Goal: Task Accomplishment & Management: Manage account settings

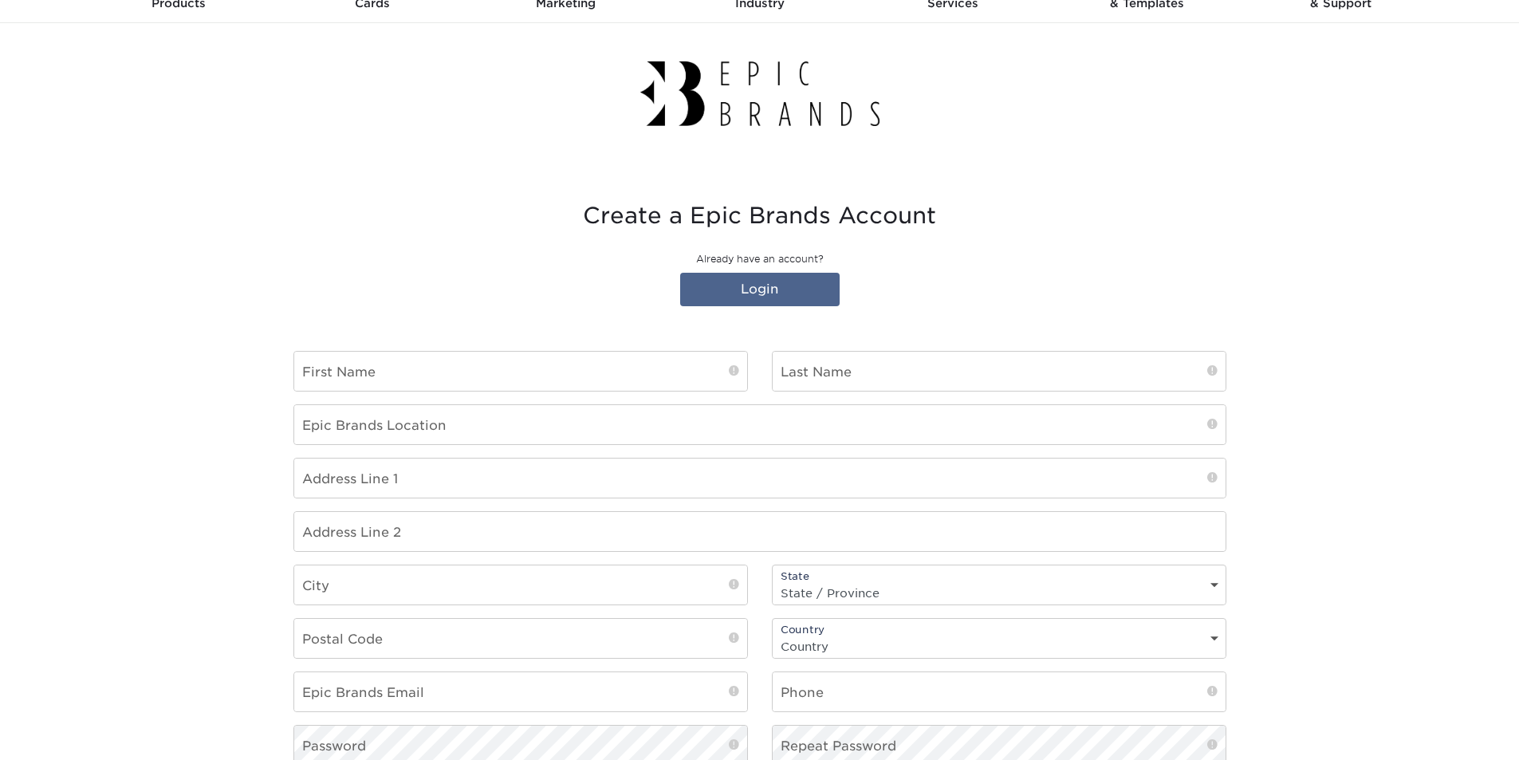
scroll to position [80, 0]
type input "[PERSON_NAME][EMAIL_ADDRESS][PERSON_NAME][DOMAIN_NAME]"
click at [458, 372] on input "text" at bounding box center [520, 370] width 453 height 39
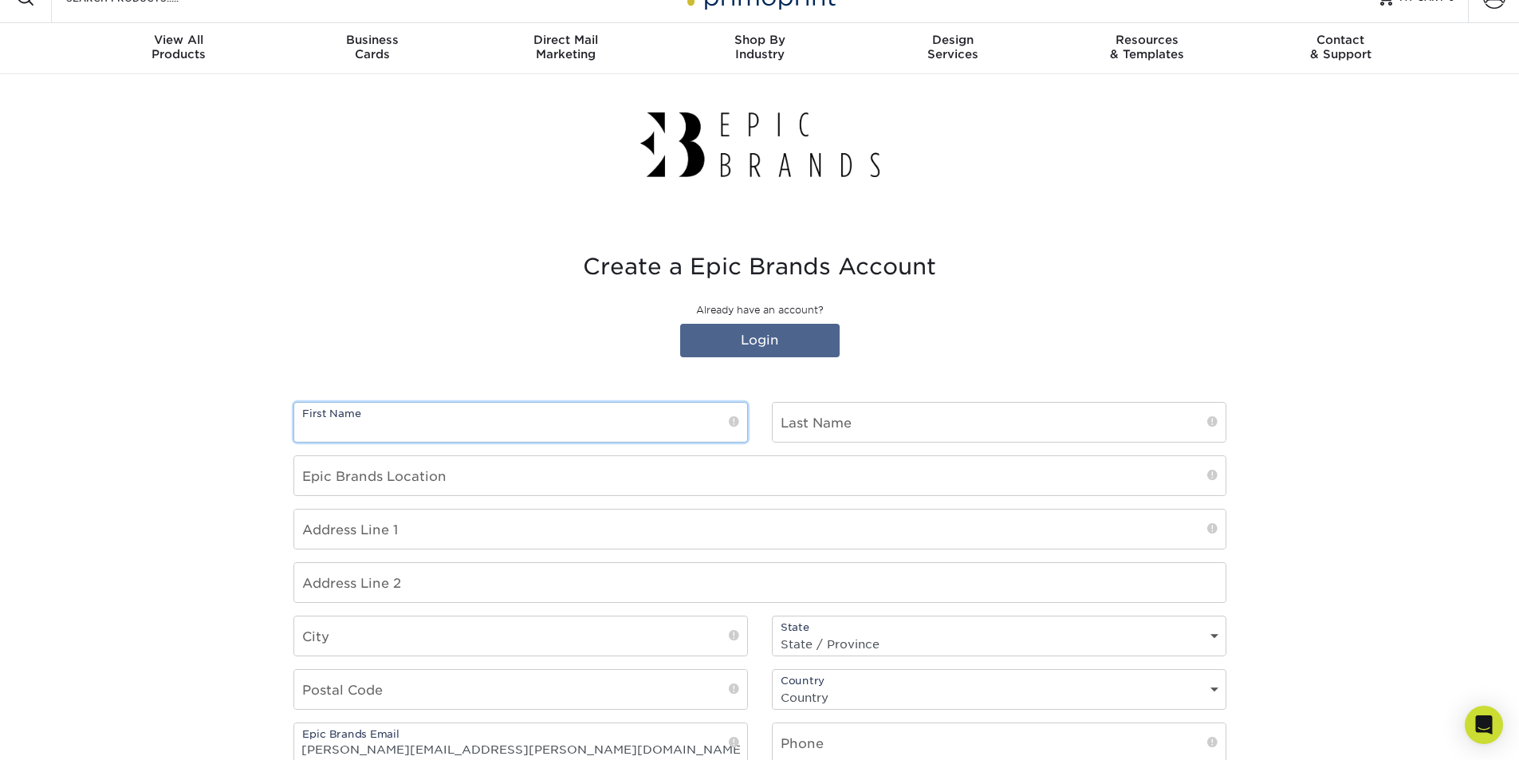
scroll to position [0, 0]
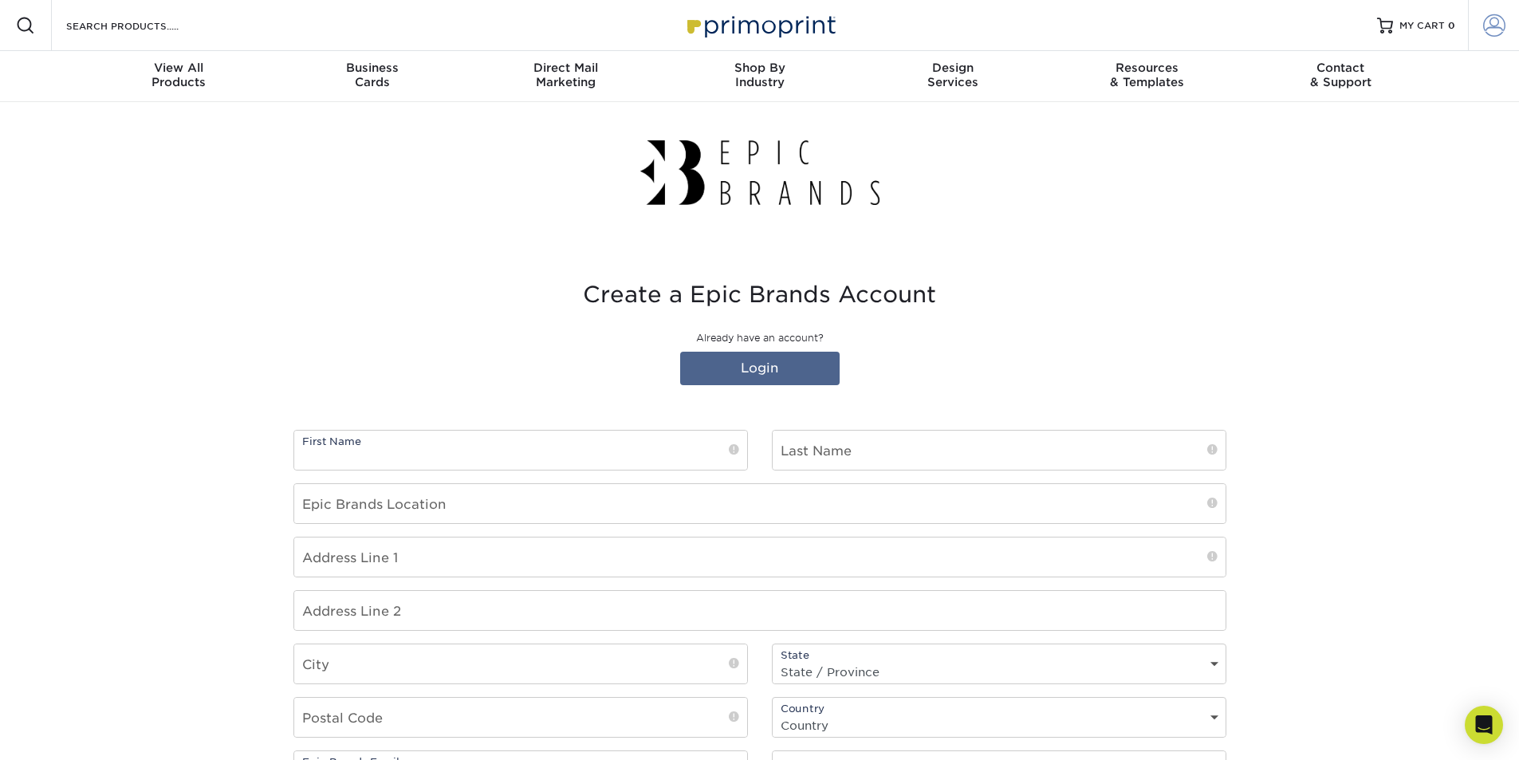
click at [1503, 26] on span at bounding box center [1495, 25] width 22 height 22
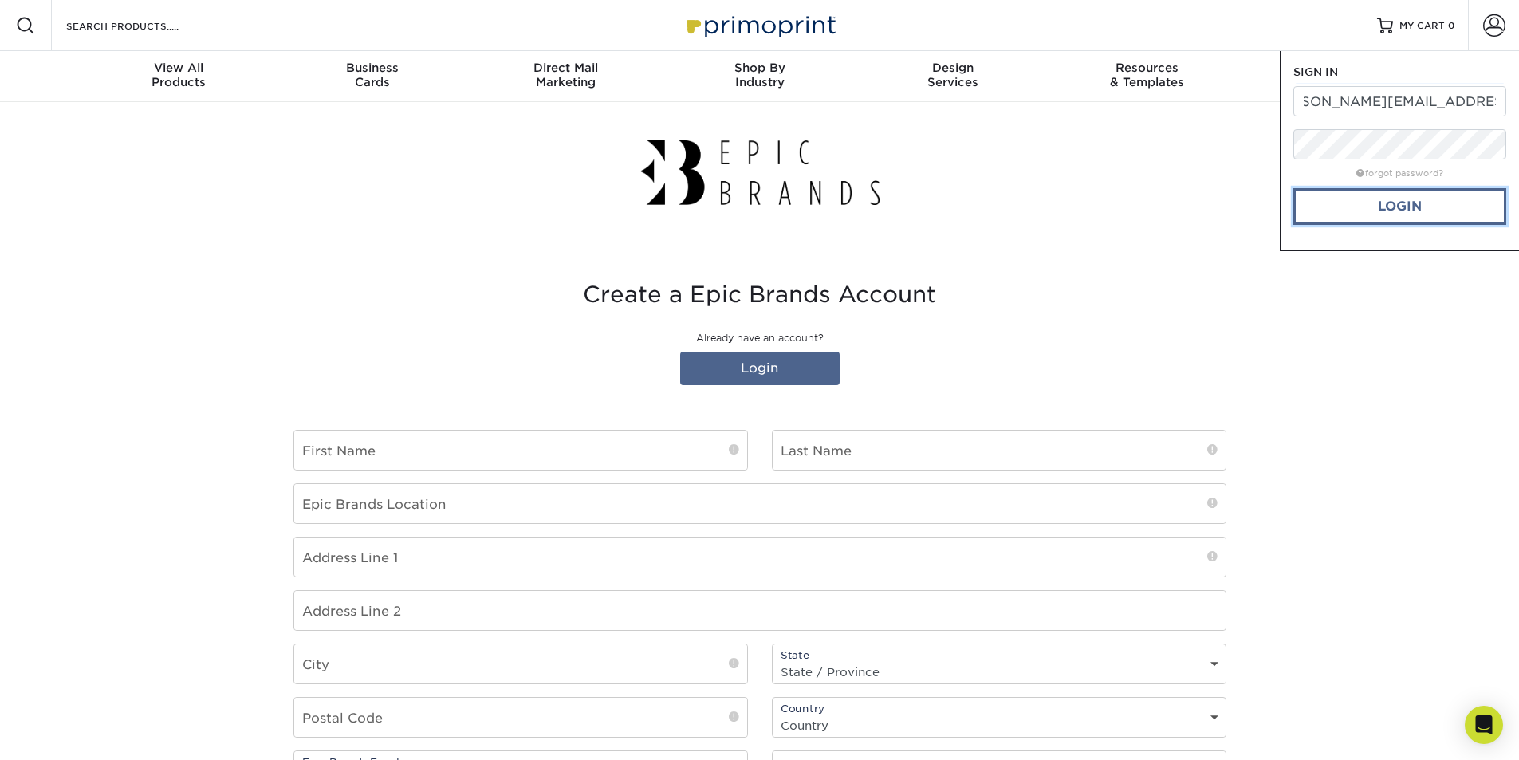
click at [1474, 199] on link "Login" at bounding box center [1400, 206] width 213 height 37
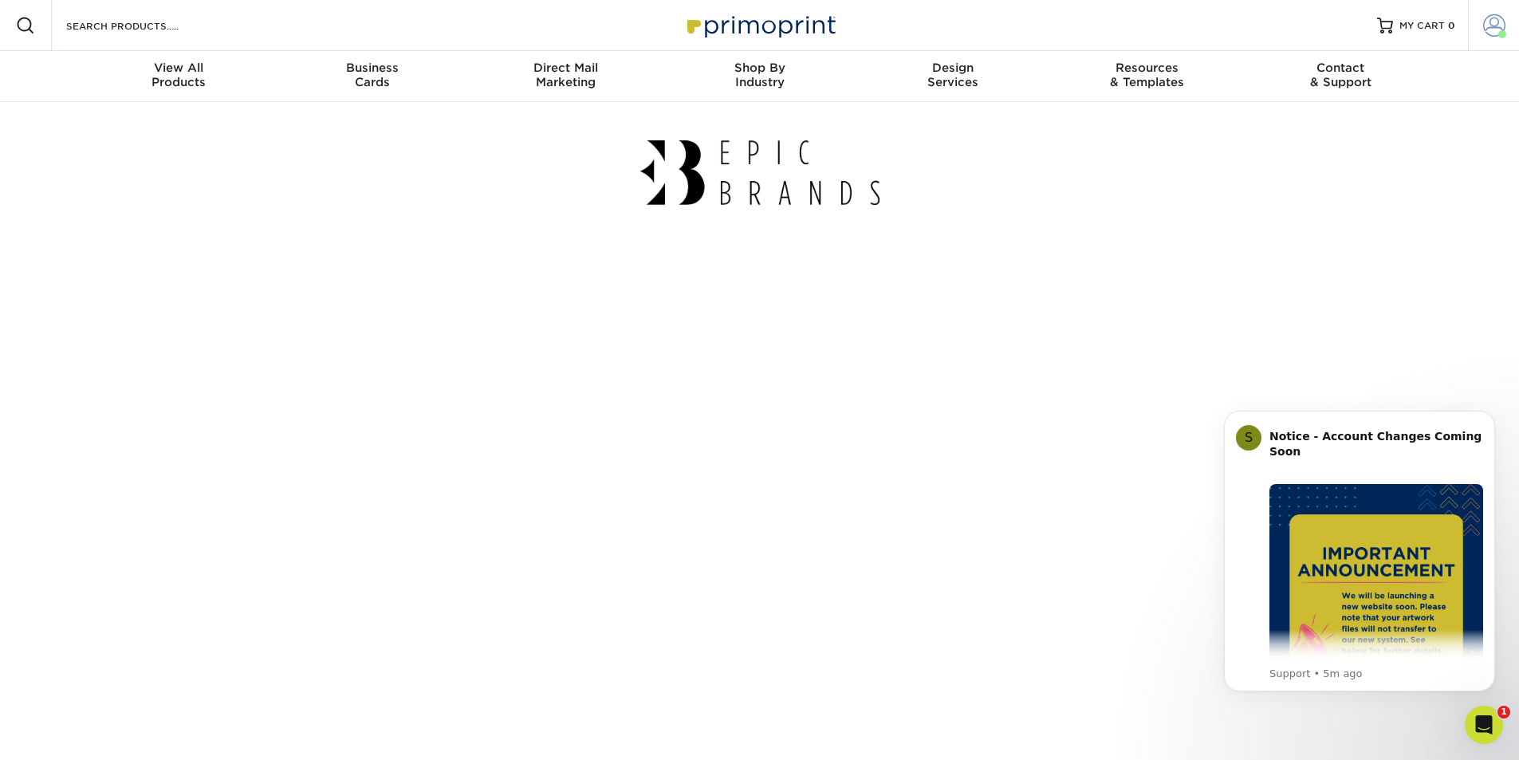
click at [1494, 23] on span at bounding box center [1495, 25] width 22 height 22
click at [1493, 23] on span at bounding box center [1495, 25] width 22 height 22
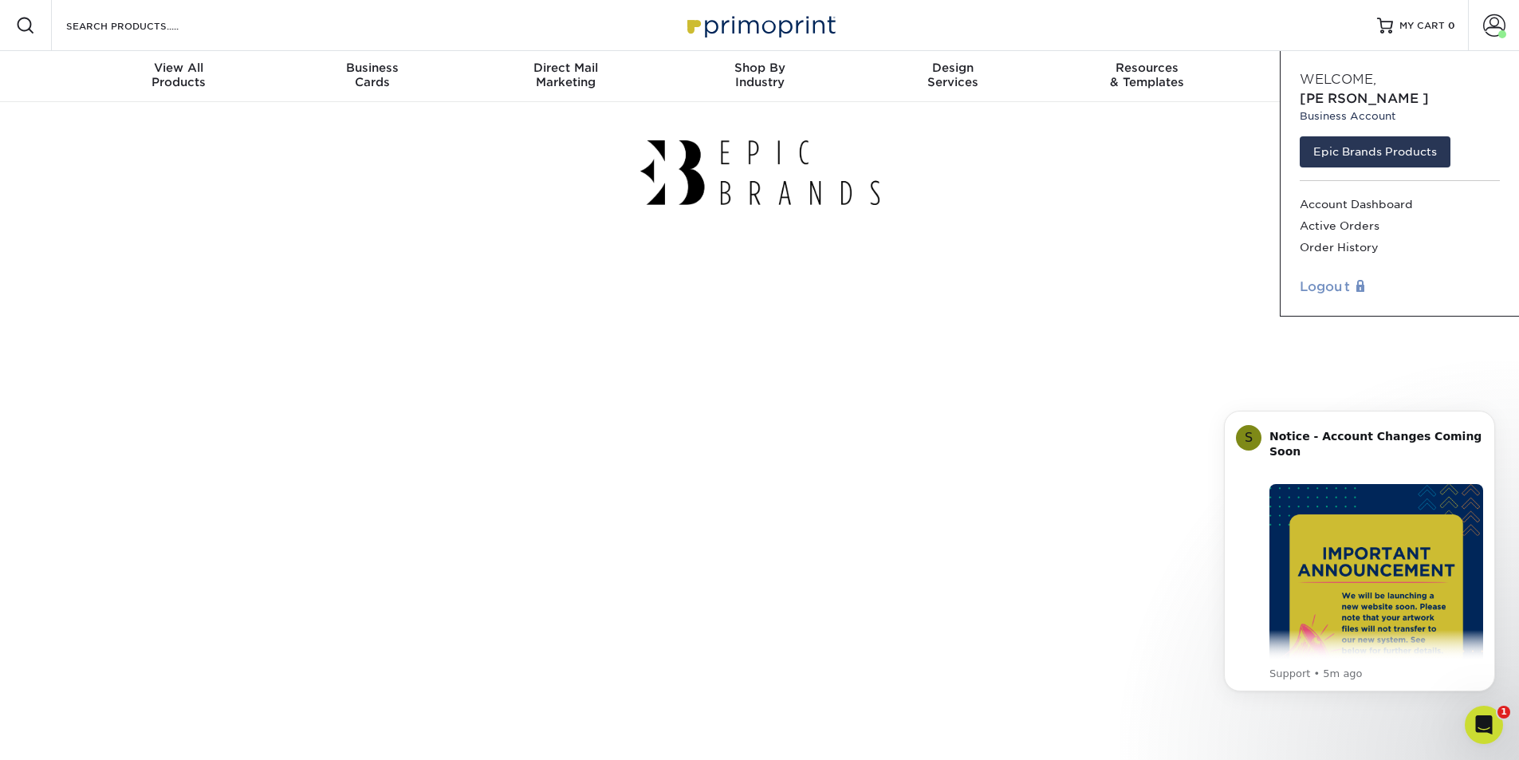
click at [1338, 278] on link "Logout" at bounding box center [1400, 287] width 200 height 19
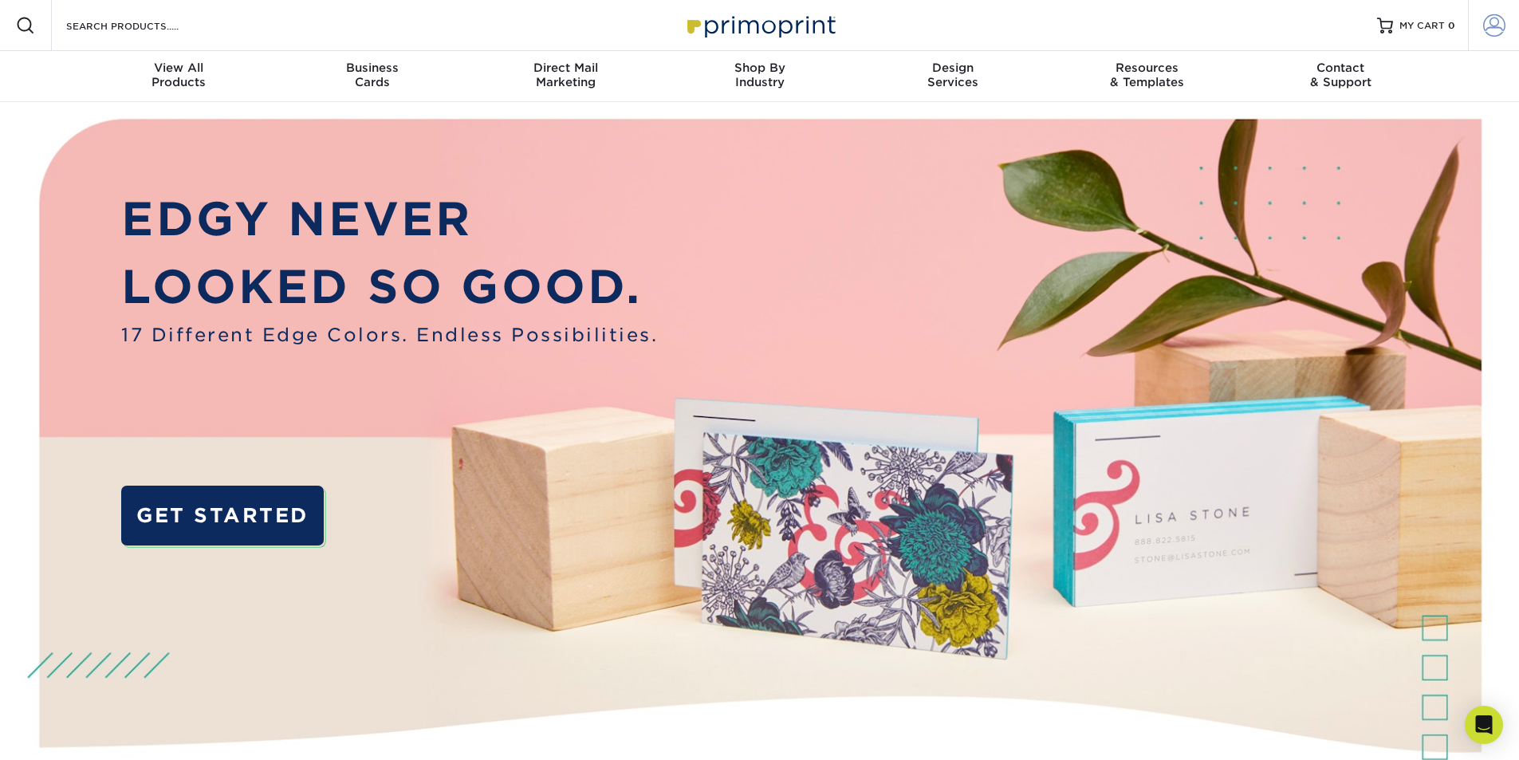
type input "[PERSON_NAME][EMAIL_ADDRESS][PERSON_NAME][DOMAIN_NAME]"
click at [1503, 21] on span at bounding box center [1495, 25] width 22 height 22
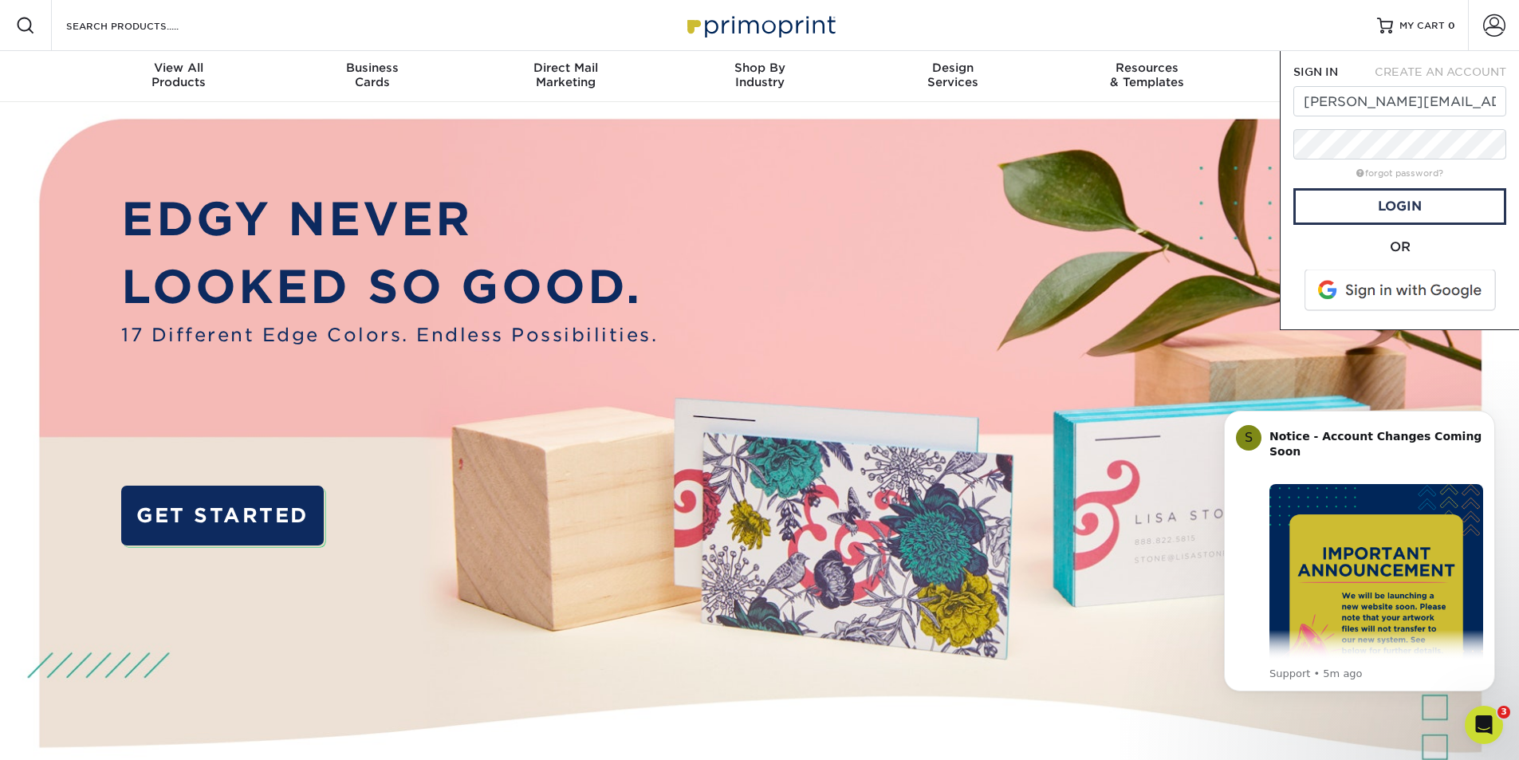
click at [1457, 287] on span at bounding box center [1401, 290] width 203 height 41
